Goal: Connect with others: Connect with others

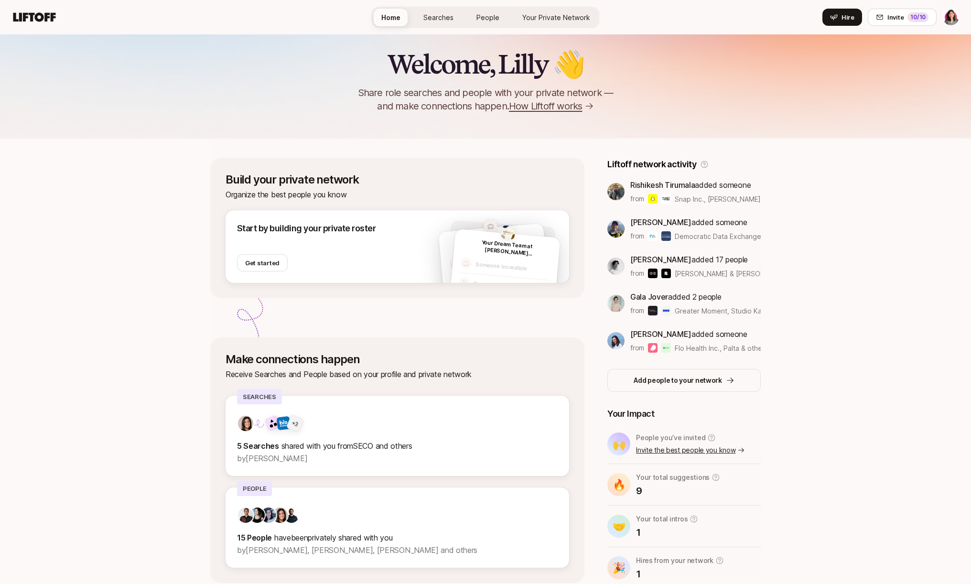
scroll to position [81, 0]
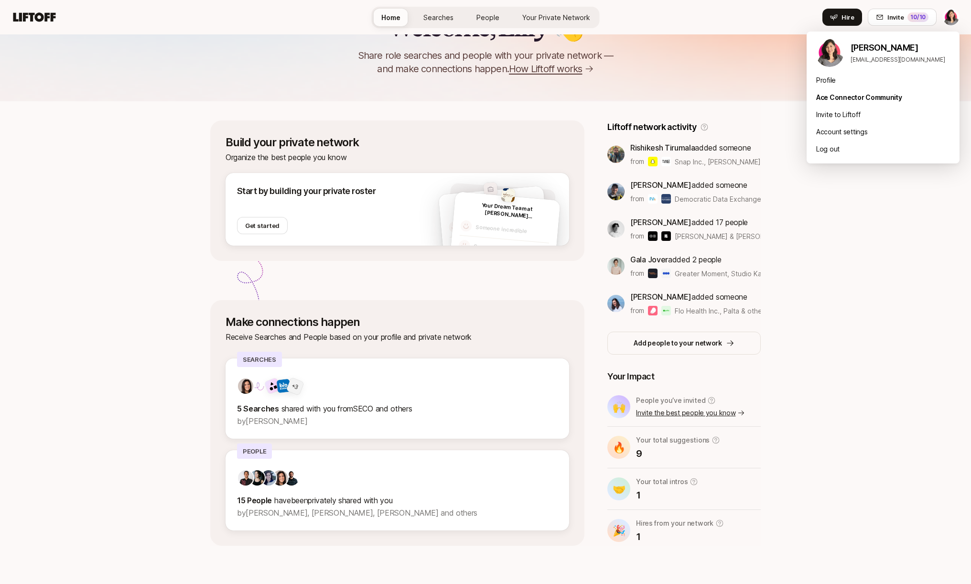
click at [953, 15] on html "Build your private roster to see potential connections you can make Home Search…" at bounding box center [485, 211] width 971 height 584
click at [827, 79] on div "Profile" at bounding box center [883, 80] width 153 height 17
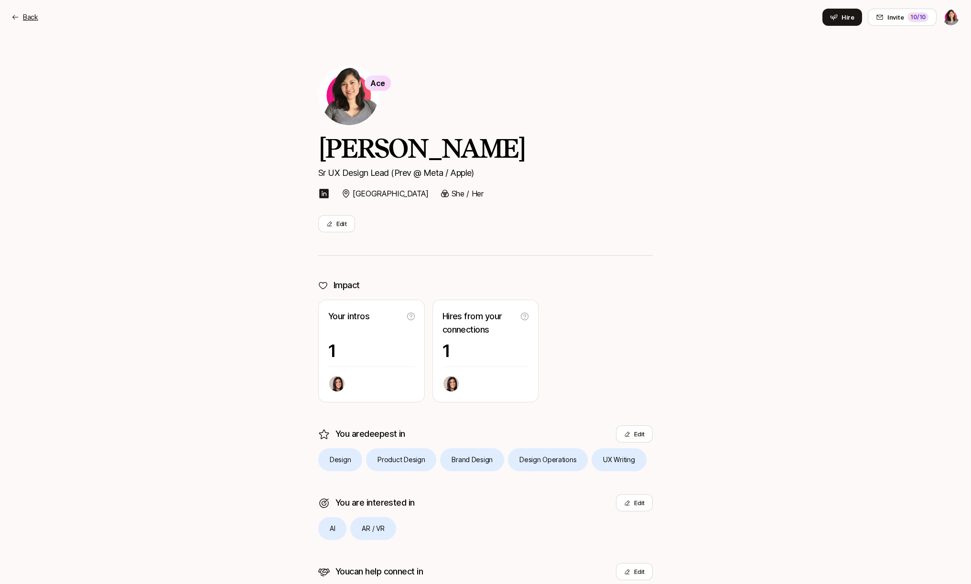
click at [23, 19] on p "Back" at bounding box center [30, 16] width 15 height 11
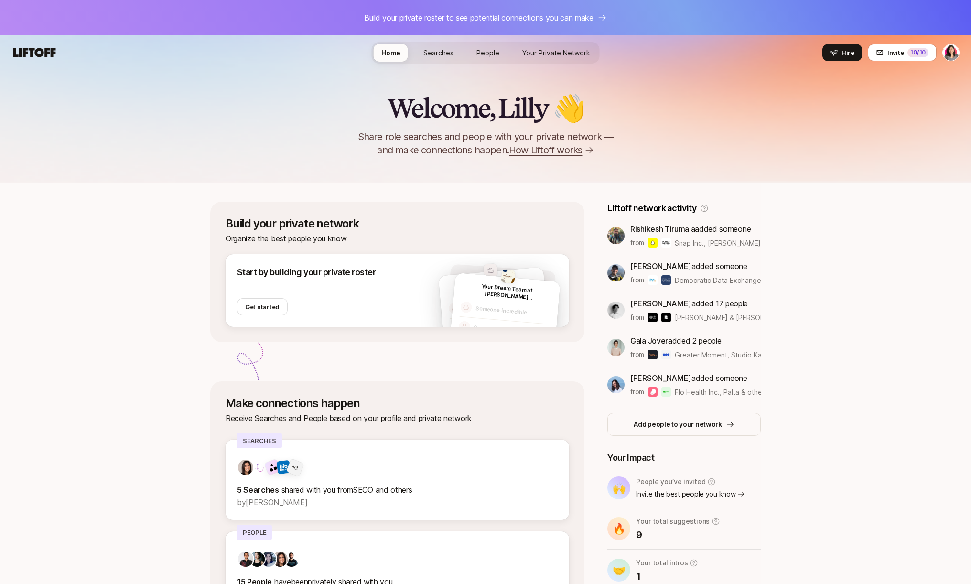
click at [435, 57] on span "Searches" at bounding box center [438, 53] width 30 height 10
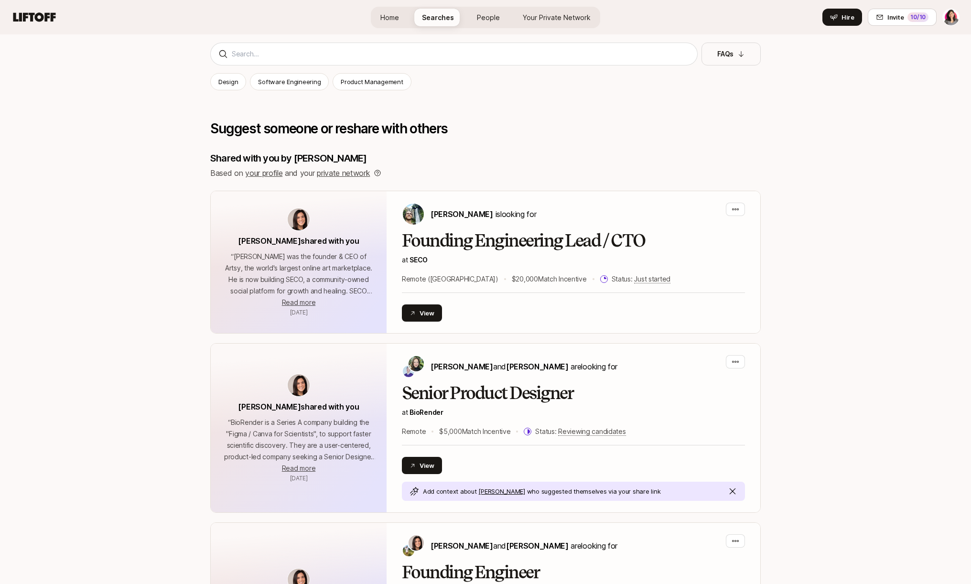
scroll to position [138, 0]
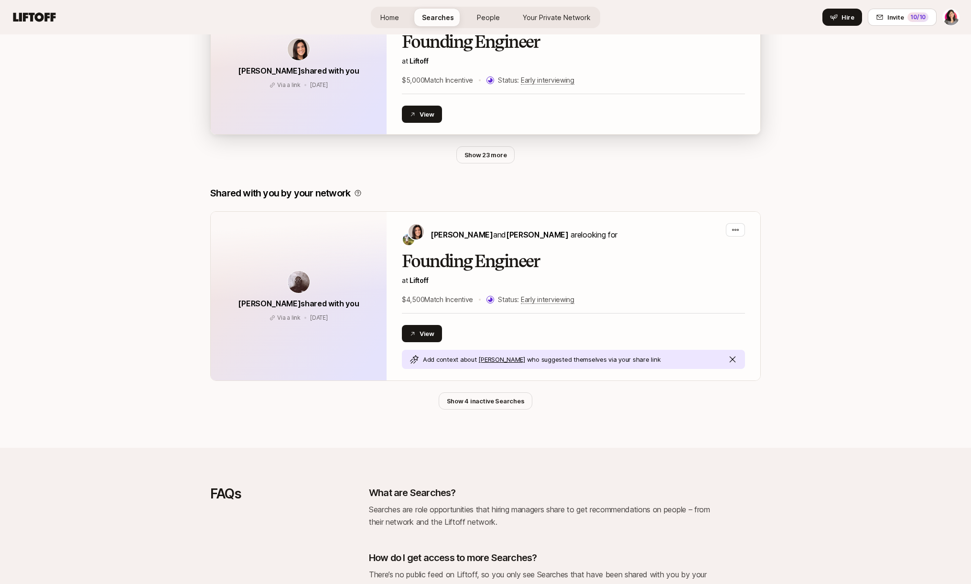
scroll to position [670, 0]
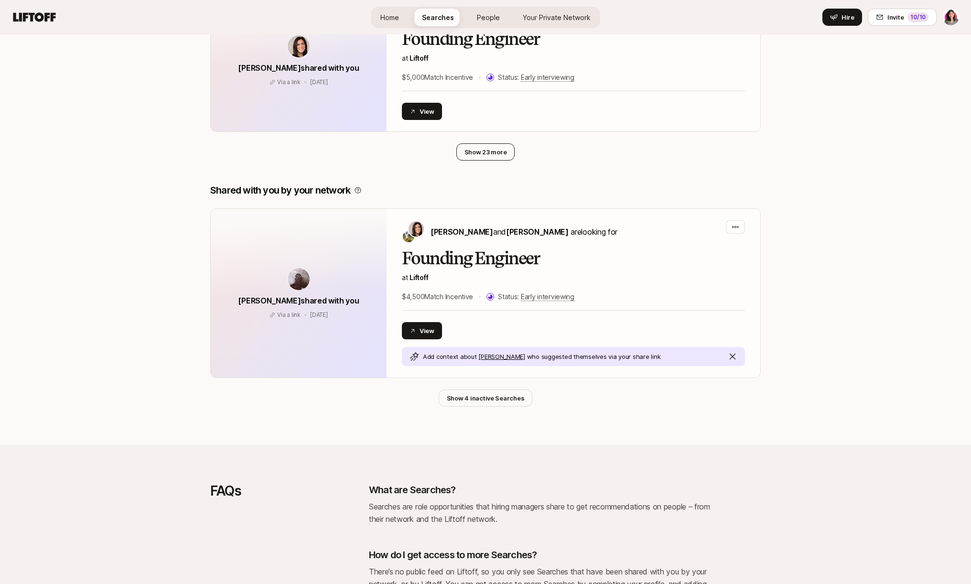
click at [470, 151] on button "Show 23 more" at bounding box center [485, 151] width 59 height 17
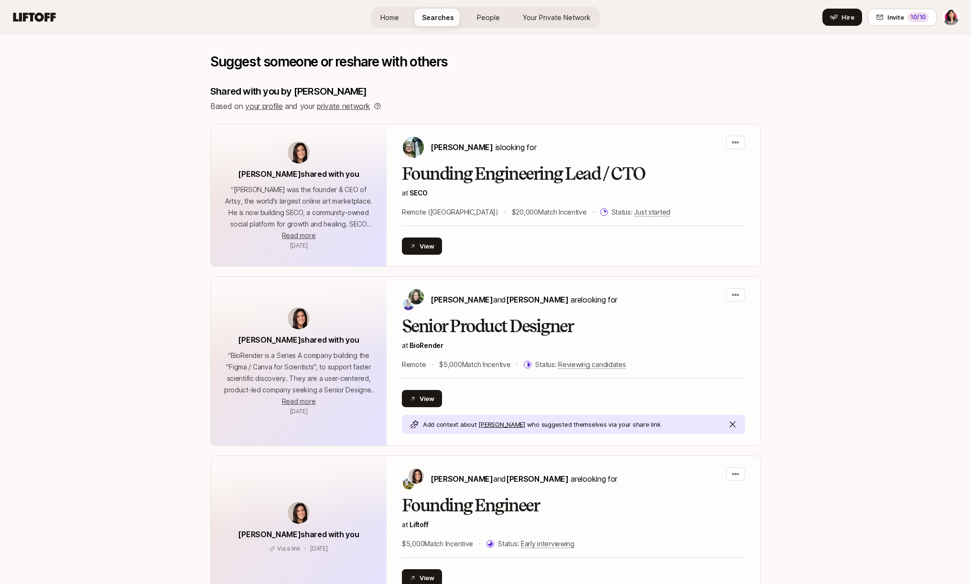
scroll to position [0, 0]
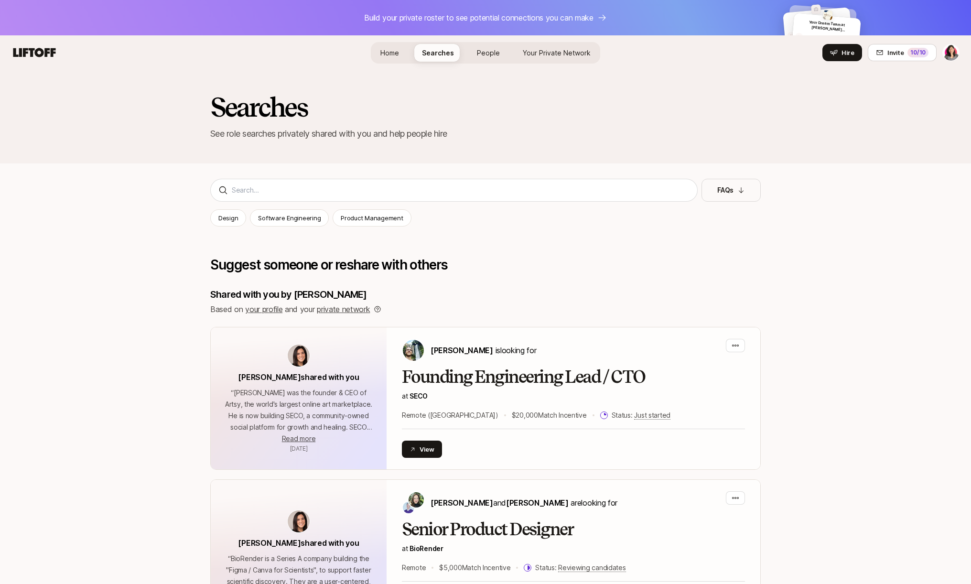
click at [492, 56] on span "People" at bounding box center [488, 53] width 23 height 8
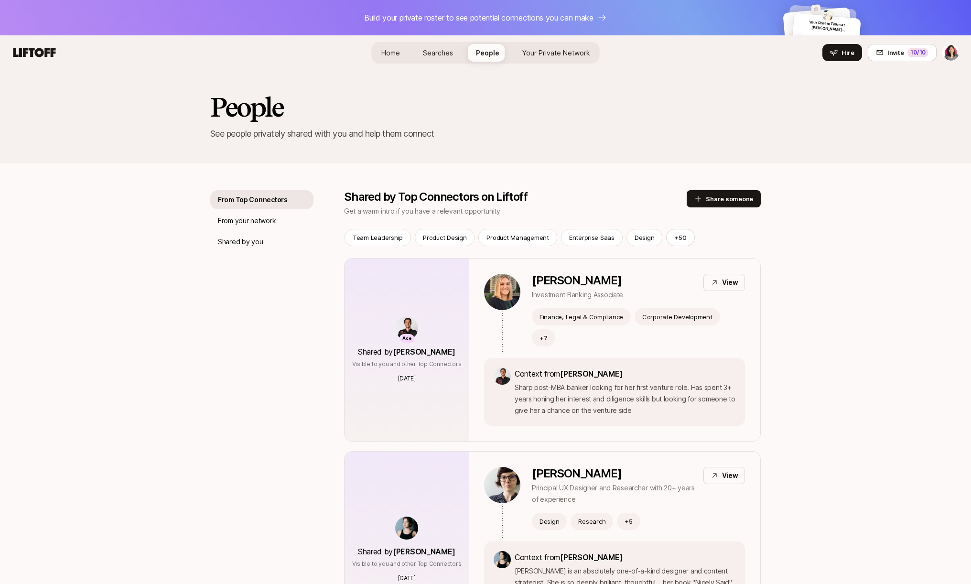
click at [558, 43] on div "Home Searches People Your Private Network Your Network Hire" at bounding box center [486, 53] width 228 height 22
click at [556, 48] on span "Your Private Network Your Network" at bounding box center [556, 53] width 68 height 10
